Goal: Find specific page/section: Find specific page/section

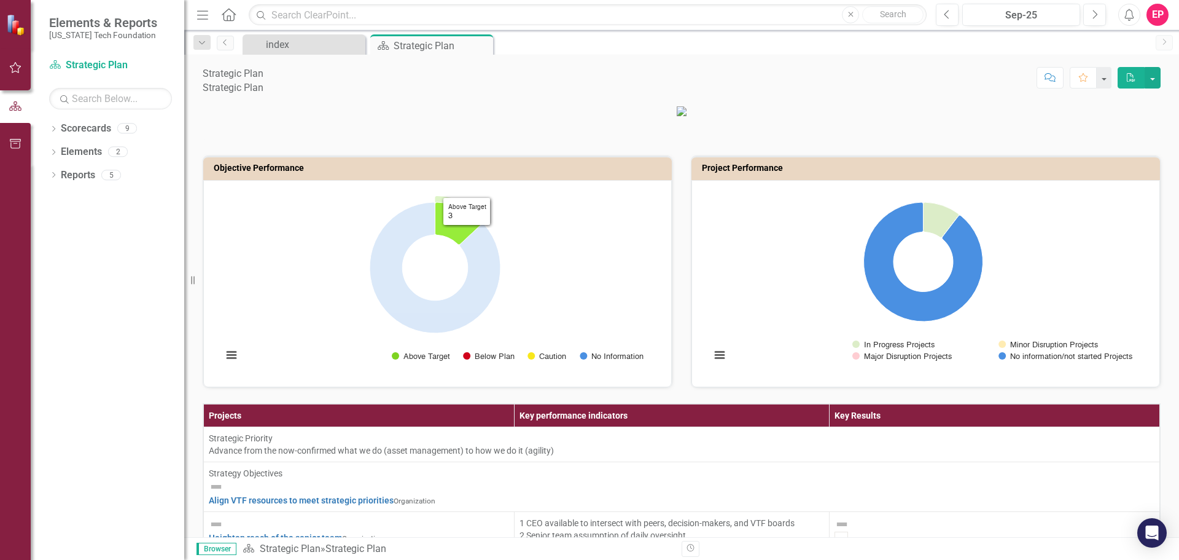
click at [464, 244] on icon "Above Target, 3." at bounding box center [458, 223] width 47 height 42
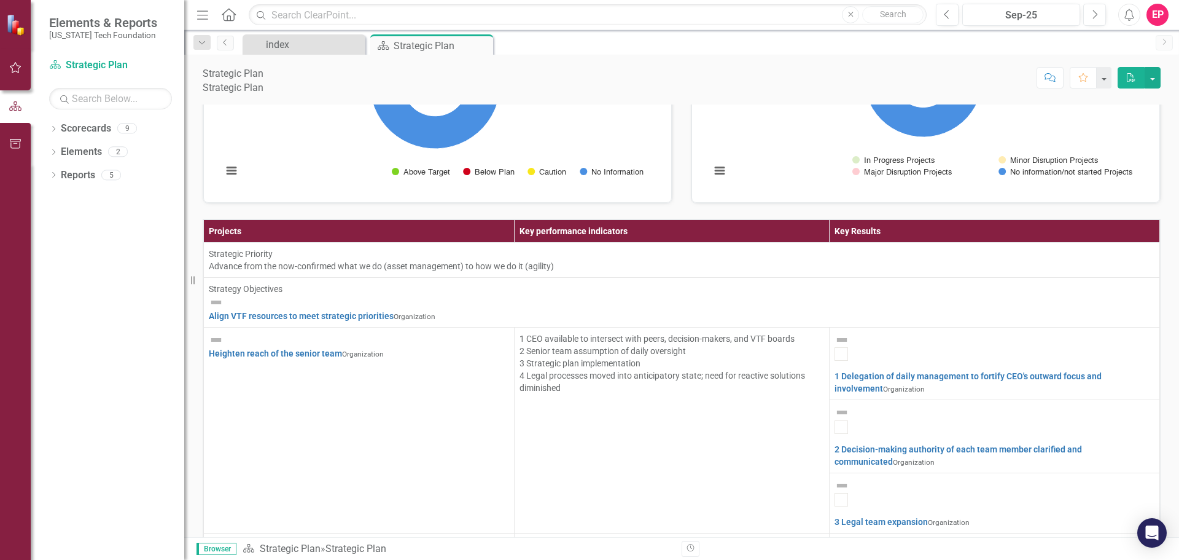
scroll to position [61, 0]
click at [928, 517] on link "3 Legal team expansion" at bounding box center [881, 522] width 93 height 10
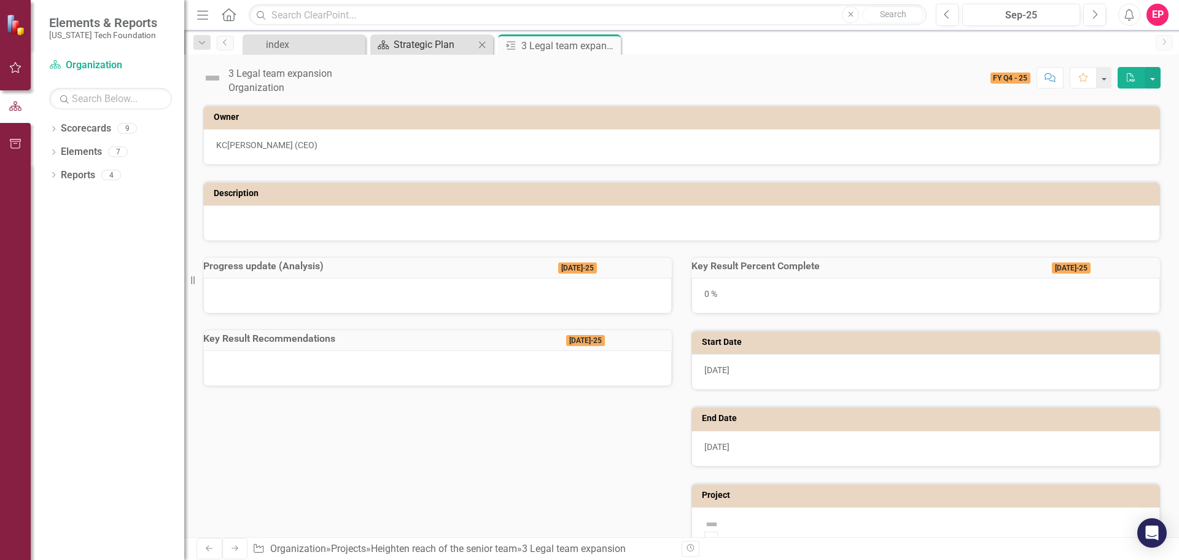
click at [409, 39] on div "Strategic Plan" at bounding box center [434, 44] width 81 height 15
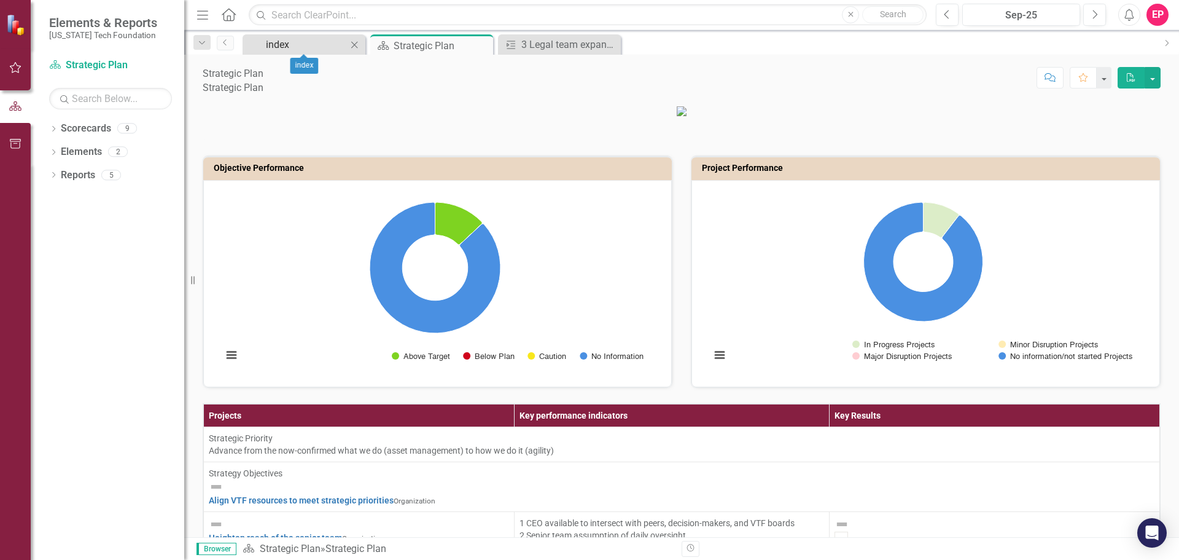
click at [314, 45] on div "index" at bounding box center [306, 44] width 81 height 15
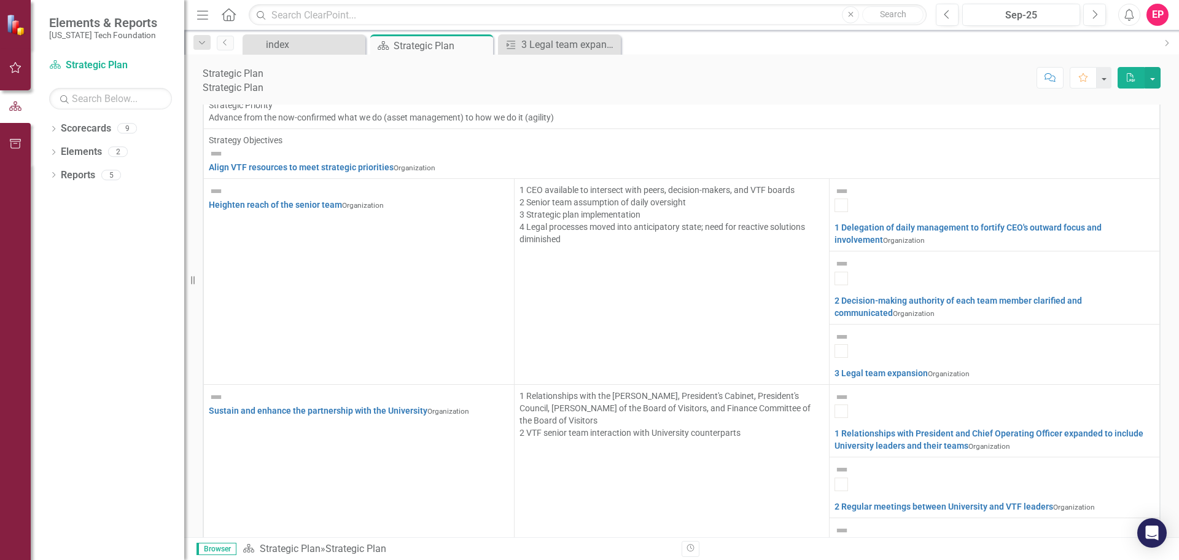
scroll to position [346, 0]
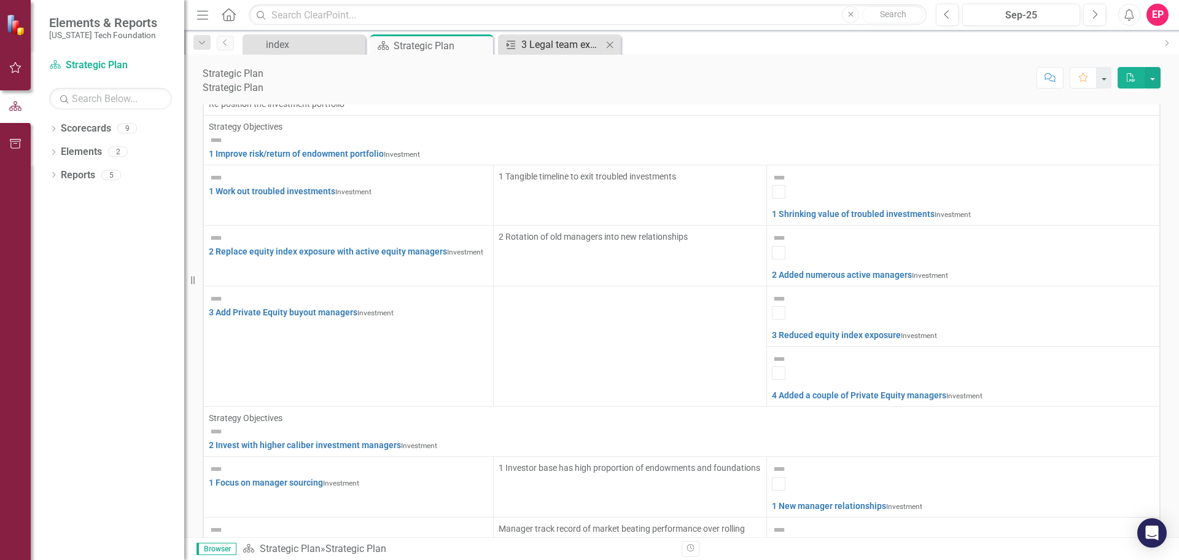
click at [571, 43] on div "3 Legal team expansion" at bounding box center [561, 44] width 81 height 15
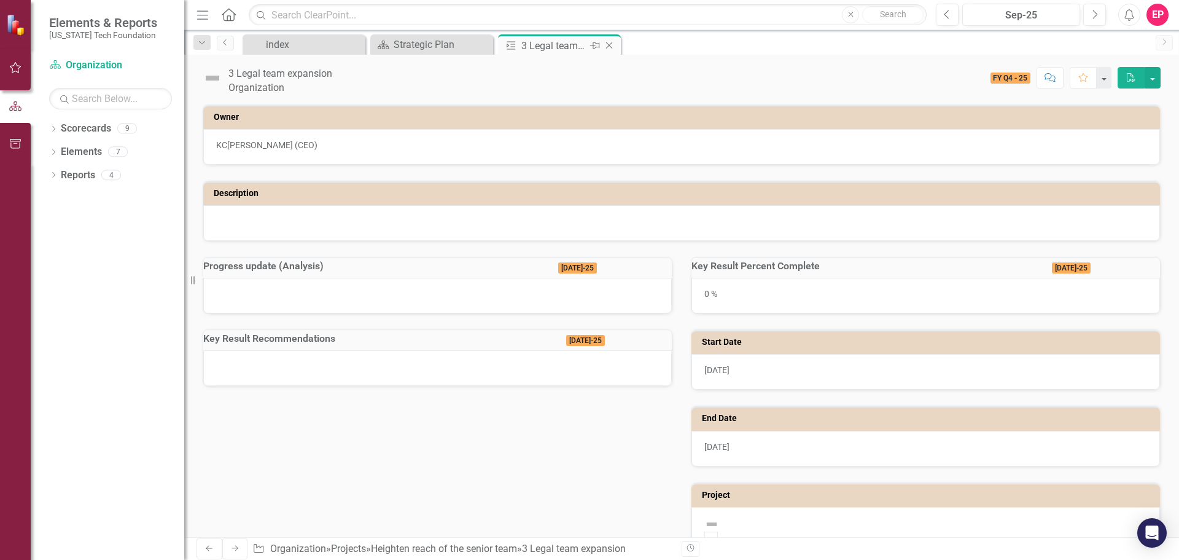
click at [610, 42] on icon "Close" at bounding box center [609, 46] width 12 height 10
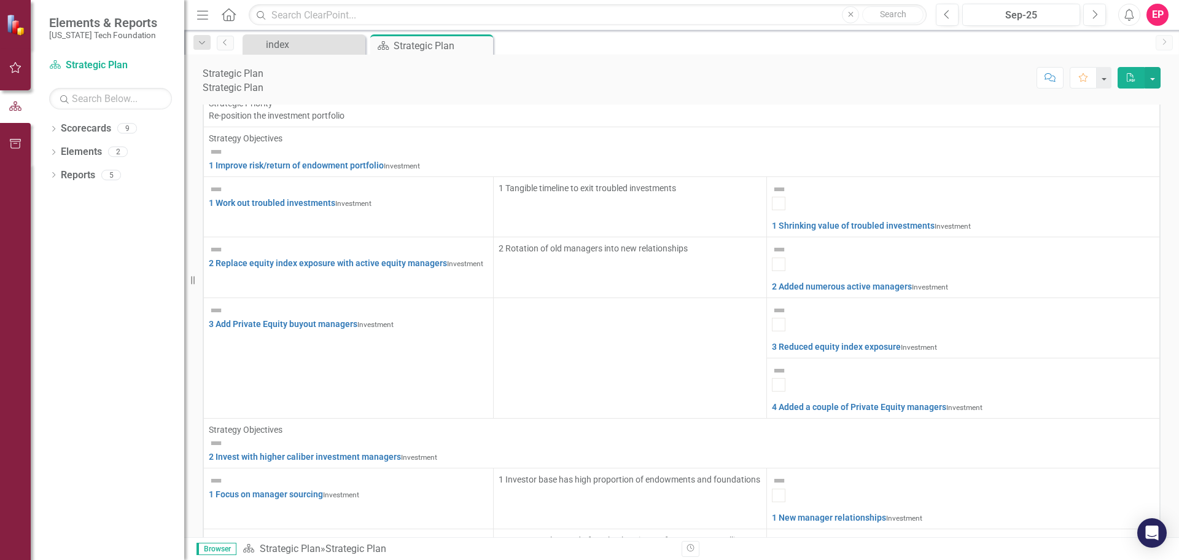
scroll to position [346, 0]
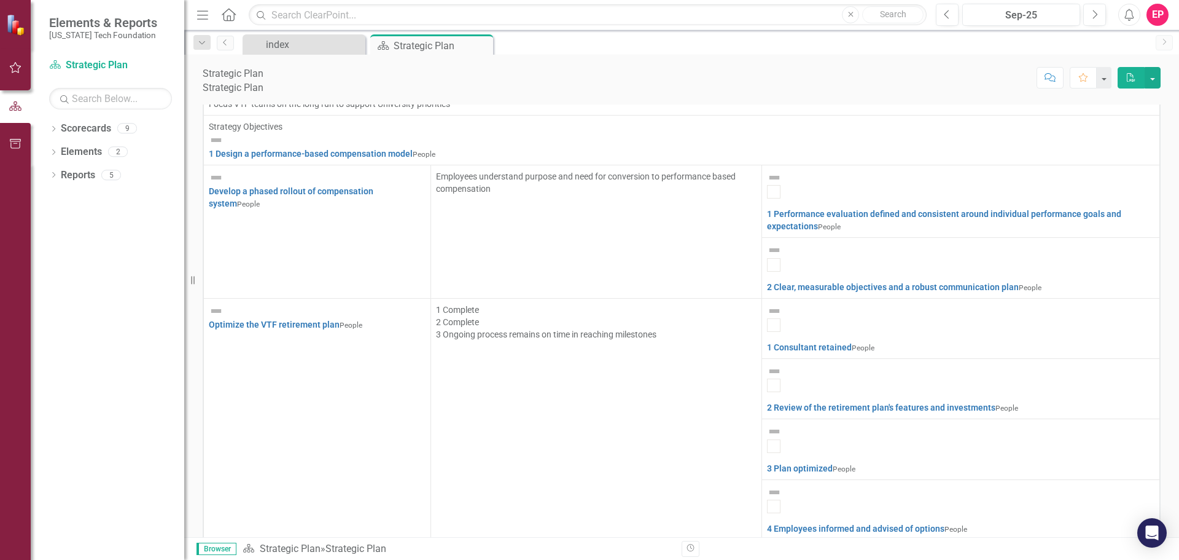
scroll to position [246, 0]
